Goal: Information Seeking & Learning: Learn about a topic

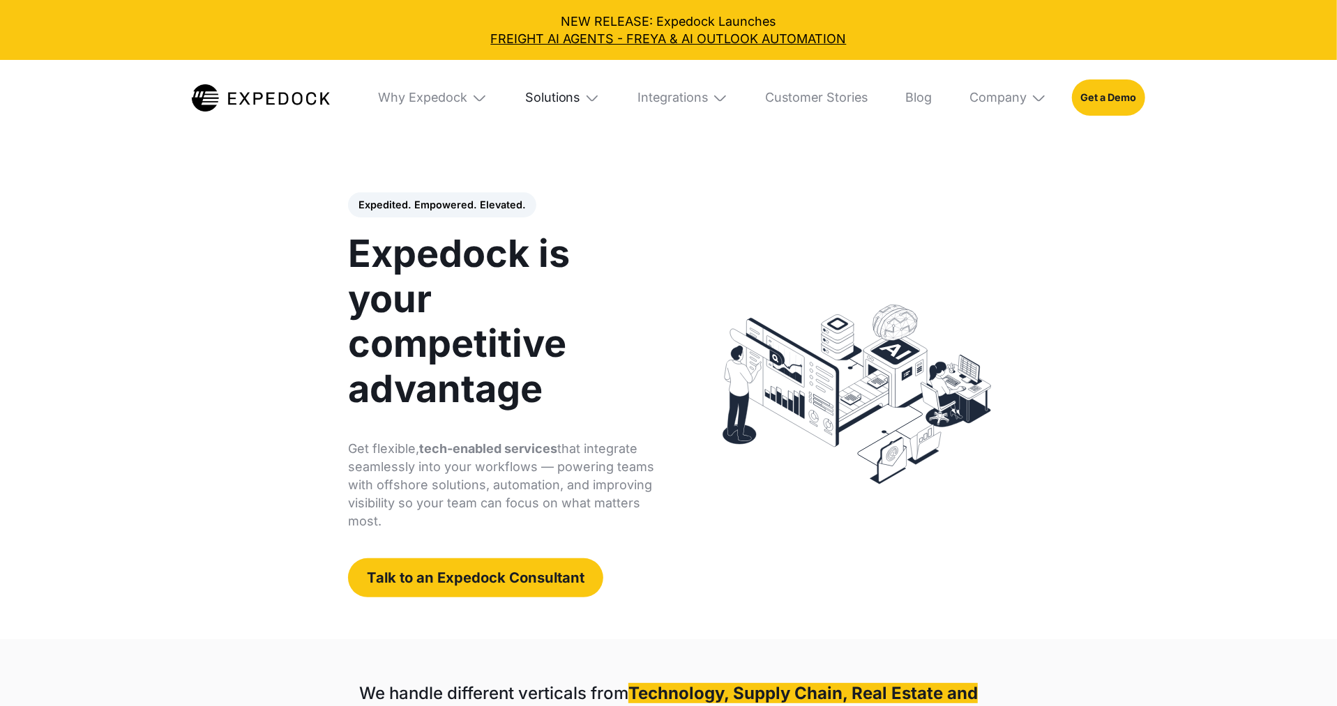
select select
click at [529, 97] on div "Solutions" at bounding box center [552, 97] width 55 height 15
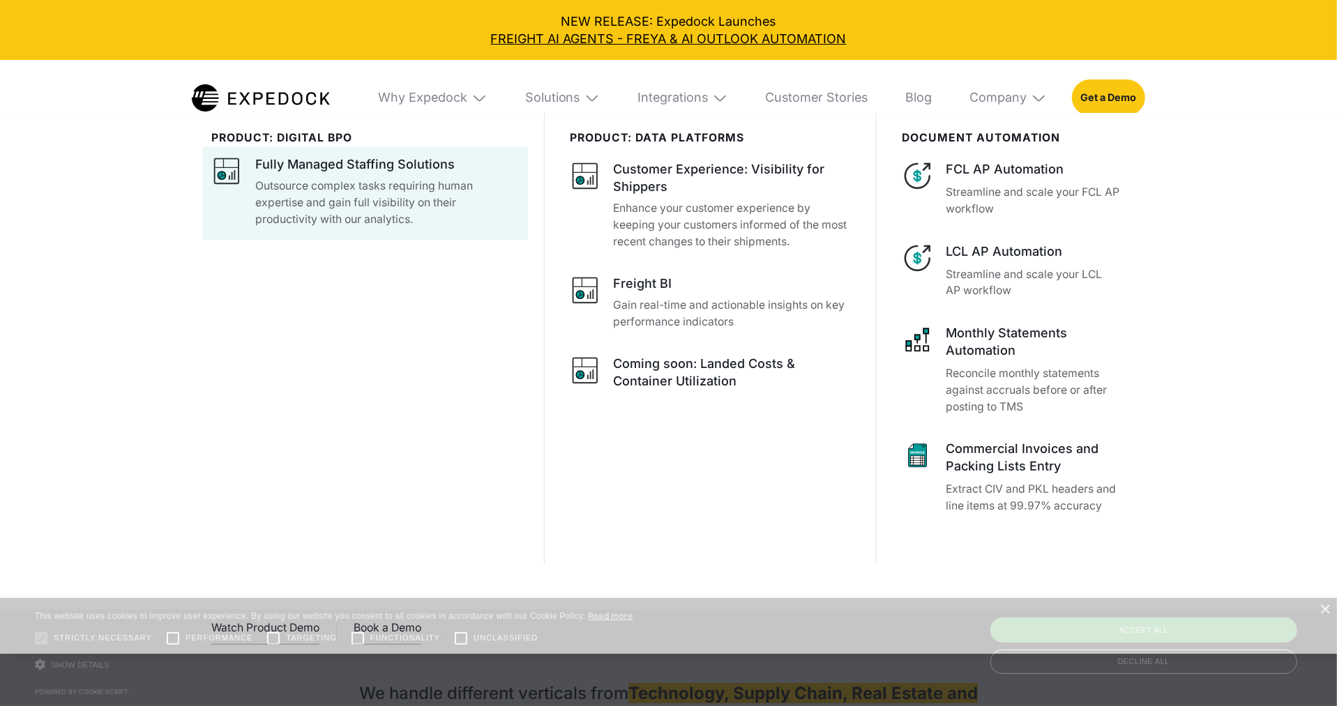
click at [429, 183] on p "Outsource complex tasks requiring human expertise and gain full visibility on t…" at bounding box center [387, 203] width 264 height 50
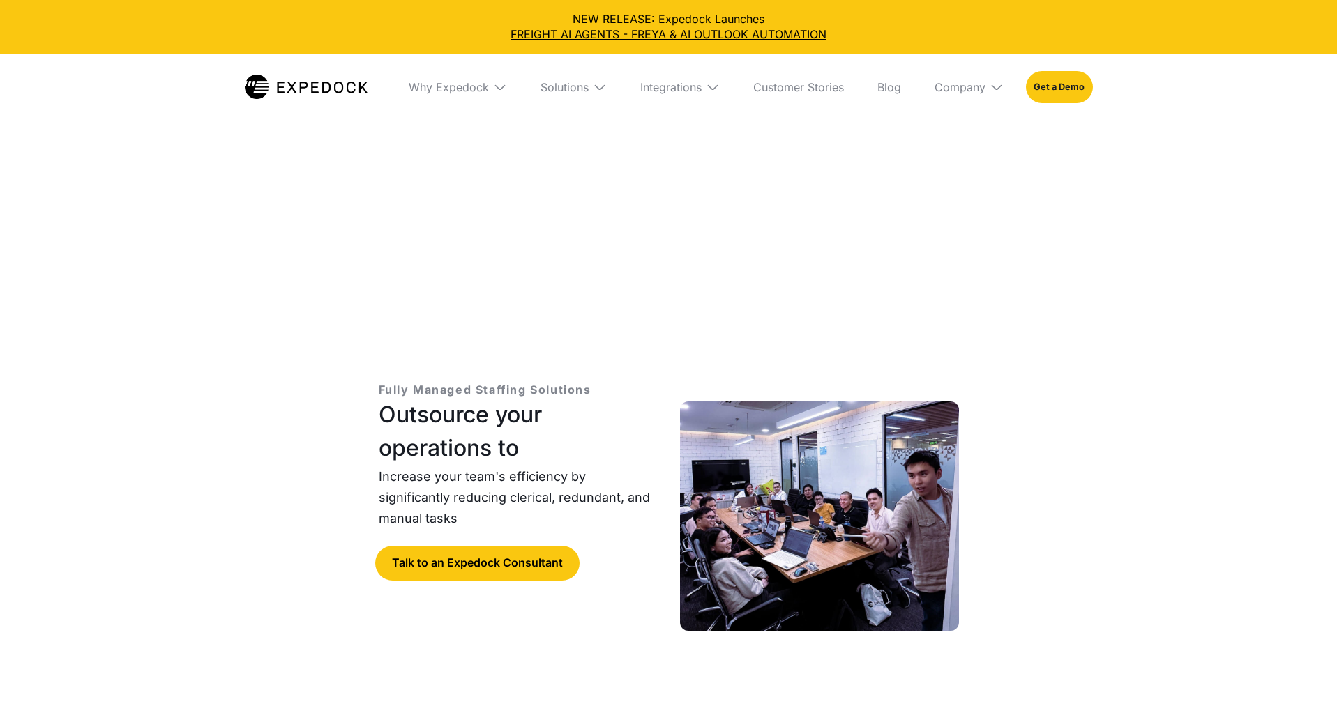
select select
